Goal: Find contact information: Find contact information

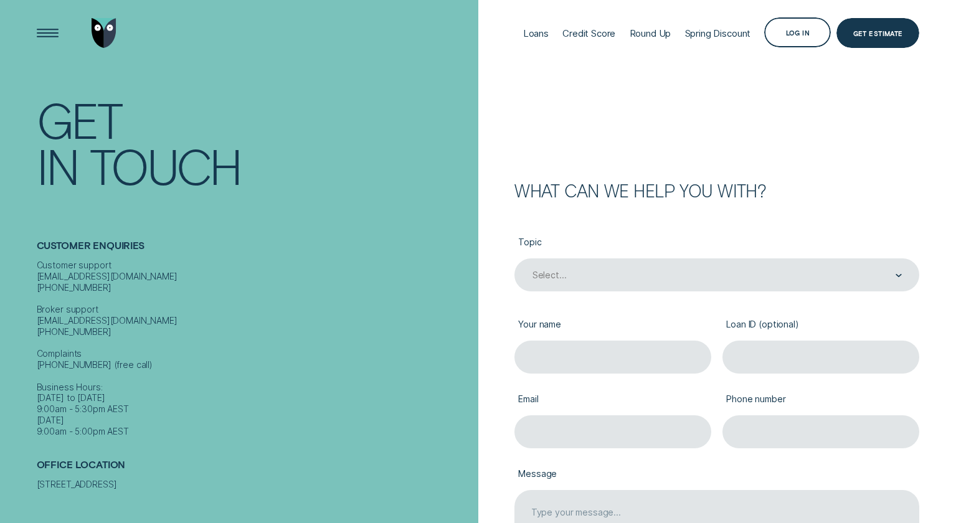
drag, startPoint x: 132, startPoint y: 262, endPoint x: 116, endPoint y: 260, distance: 15.8
click at [126, 262] on div "Customer support [EMAIL_ADDRESS][DOMAIN_NAME] [PHONE_NUMBER] Broker support [EM…" at bounding box center [255, 348] width 436 height 177
drag, startPoint x: 125, startPoint y: 266, endPoint x: 35, endPoint y: 266, distance: 89.6
click at [35, 266] on div "Contact Get In Touch Customer Enquiries Customer support [EMAIL_ADDRESS][DOMAIN…" at bounding box center [238, 261] width 477 height 523
copy div "[EMAIL_ADDRESS][DOMAIN_NAME]"
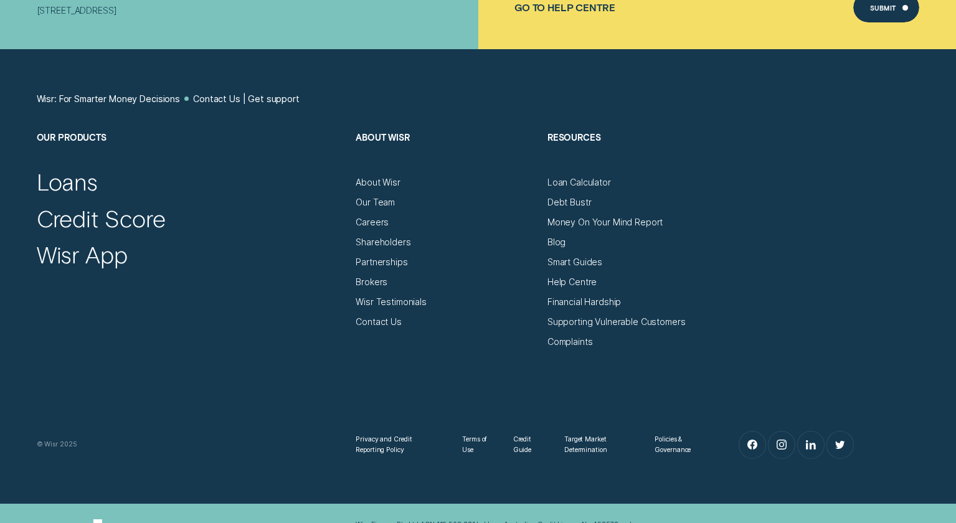
scroll to position [787, 0]
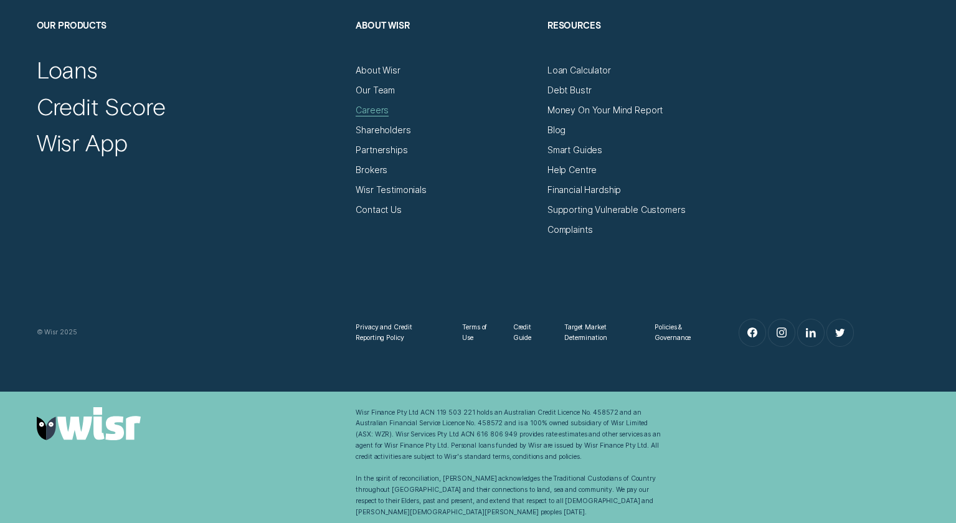
click at [378, 112] on div "Careers" at bounding box center [371, 110] width 33 height 11
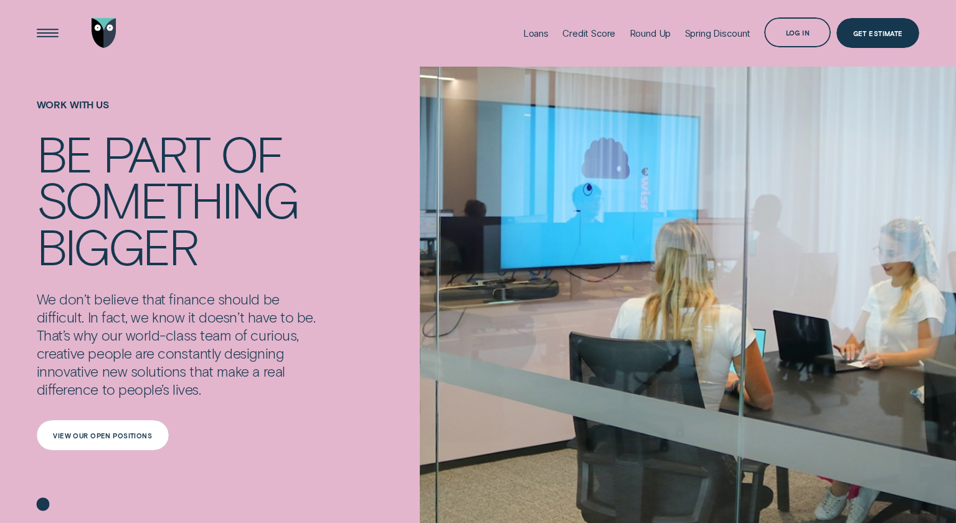
click at [124, 437] on div "View our open positions" at bounding box center [102, 436] width 99 height 6
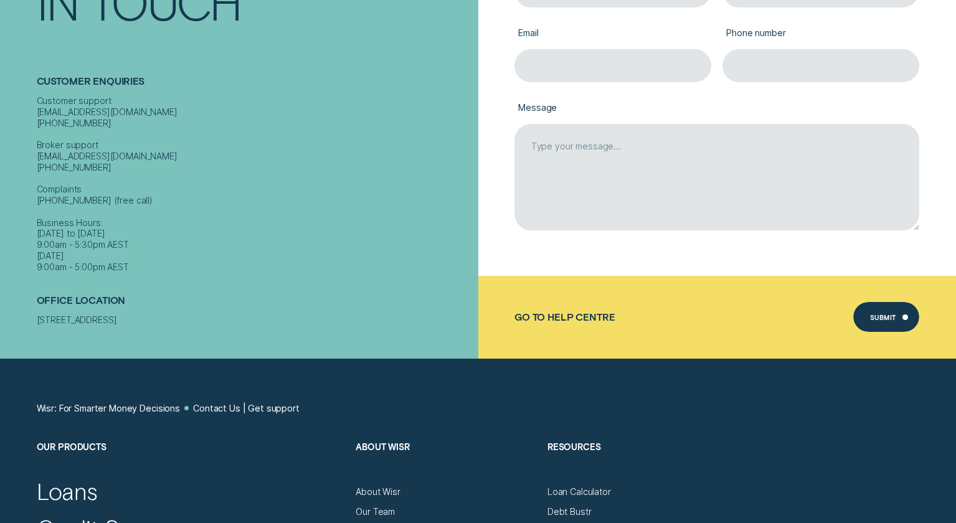
scroll to position [365, 0]
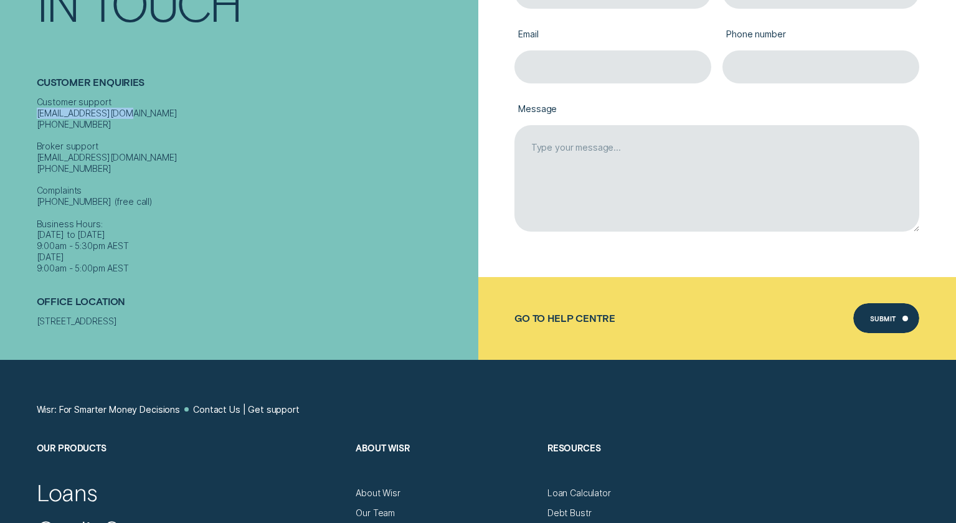
drag, startPoint x: 131, startPoint y: 101, endPoint x: 30, endPoint y: 105, distance: 100.9
click at [30, 105] on div "Contact Get In Touch Customer Enquiries Customer support [EMAIL_ADDRESS][DOMAIN…" at bounding box center [238, 98] width 477 height 523
copy div "[EMAIL_ADDRESS][DOMAIN_NAME]"
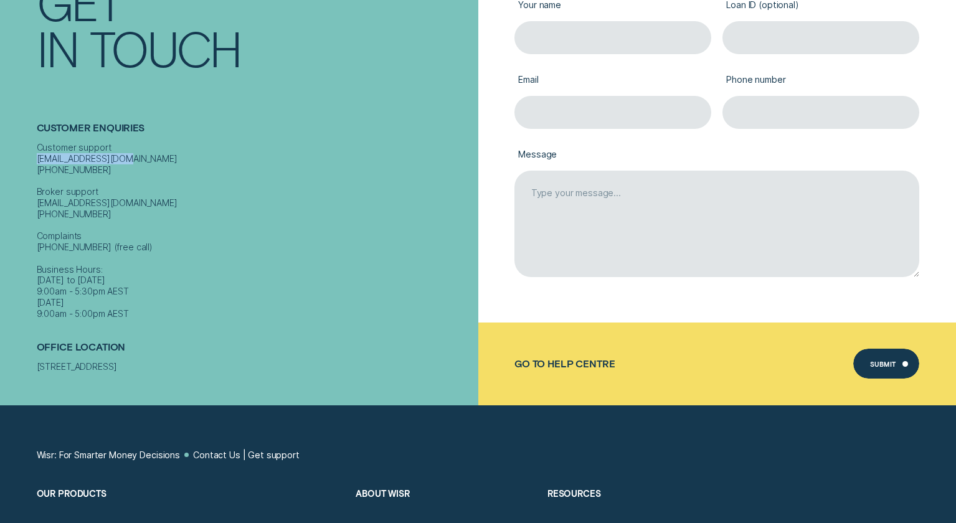
scroll to position [0, 0]
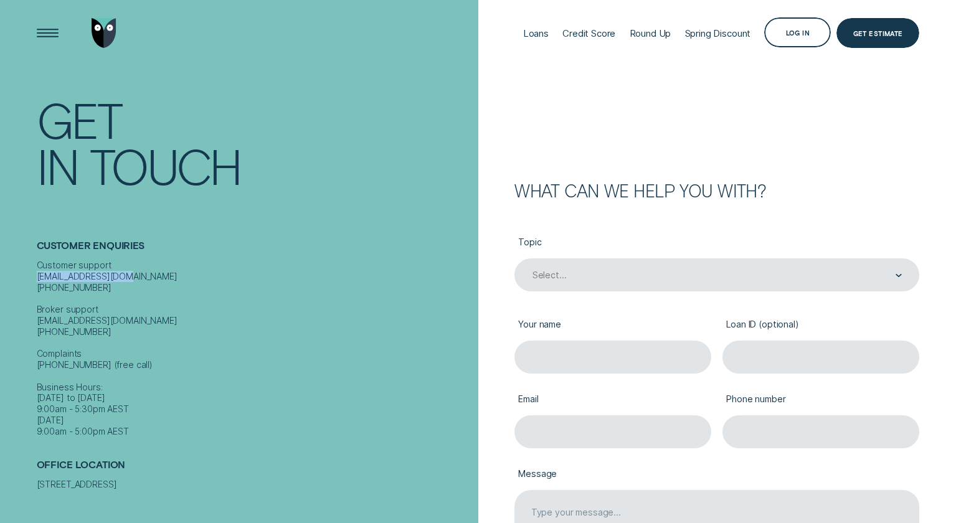
click at [115, 26] on img "Go to home page" at bounding box center [104, 33] width 25 height 30
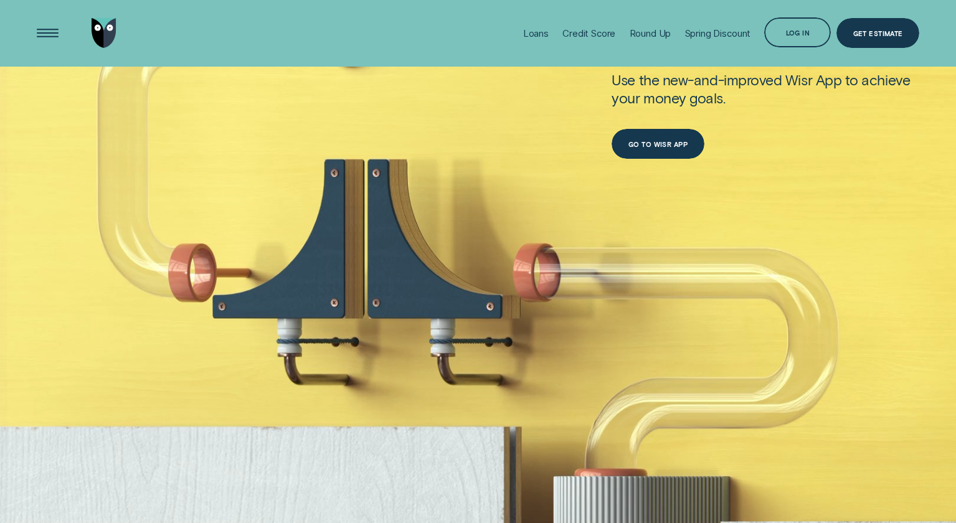
scroll to position [637, 0]
